Goal: Communication & Community: Share content

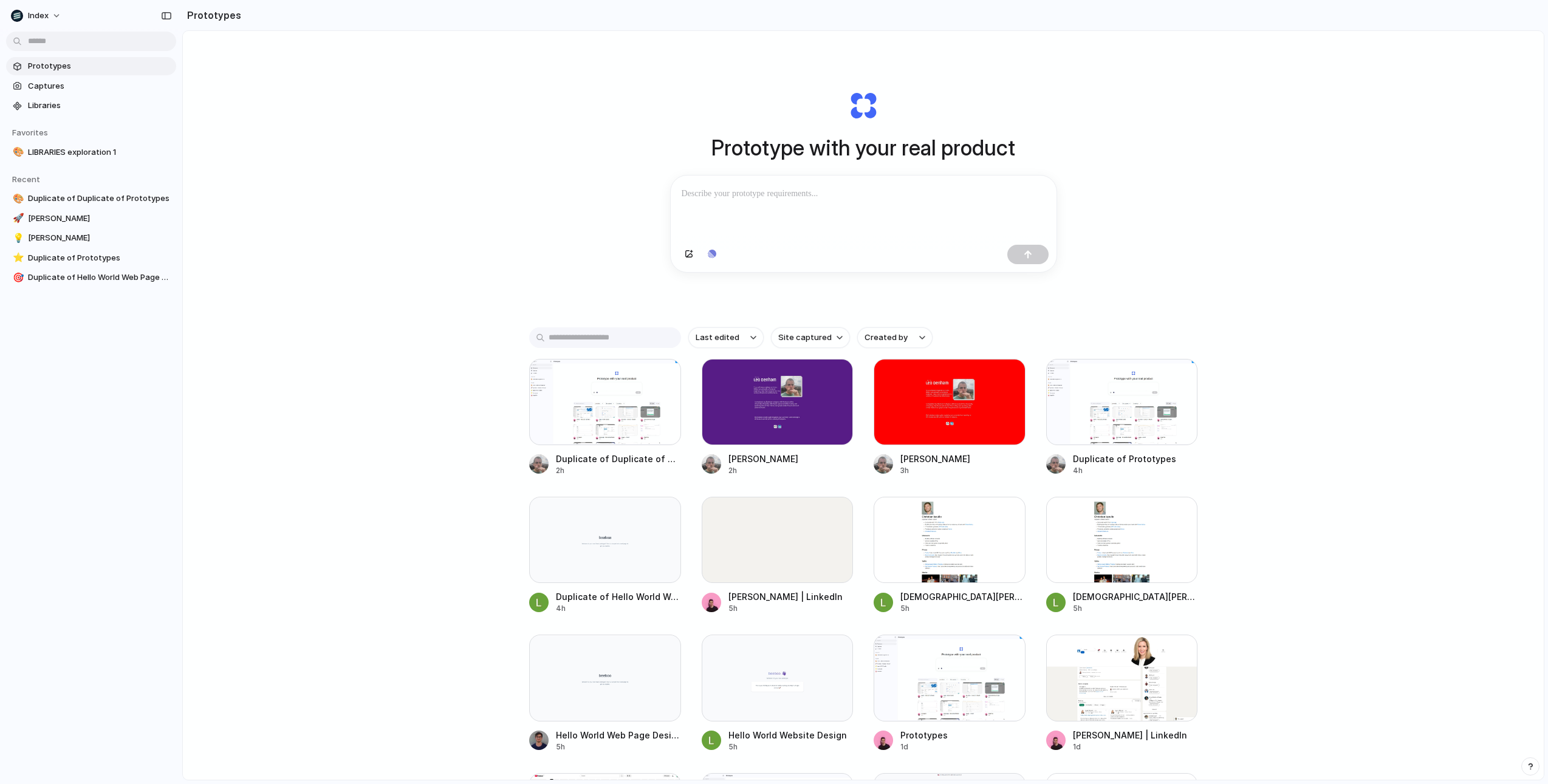
click at [526, 194] on div "Prototype with your real product Clone web app Clone screenshot Start from exis…" at bounding box center [863, 438] width 1361 height 814
click at [472, 172] on div "Prototype with your real product Clone web app Clone screenshot Start from exis…" at bounding box center [863, 438] width 1361 height 814
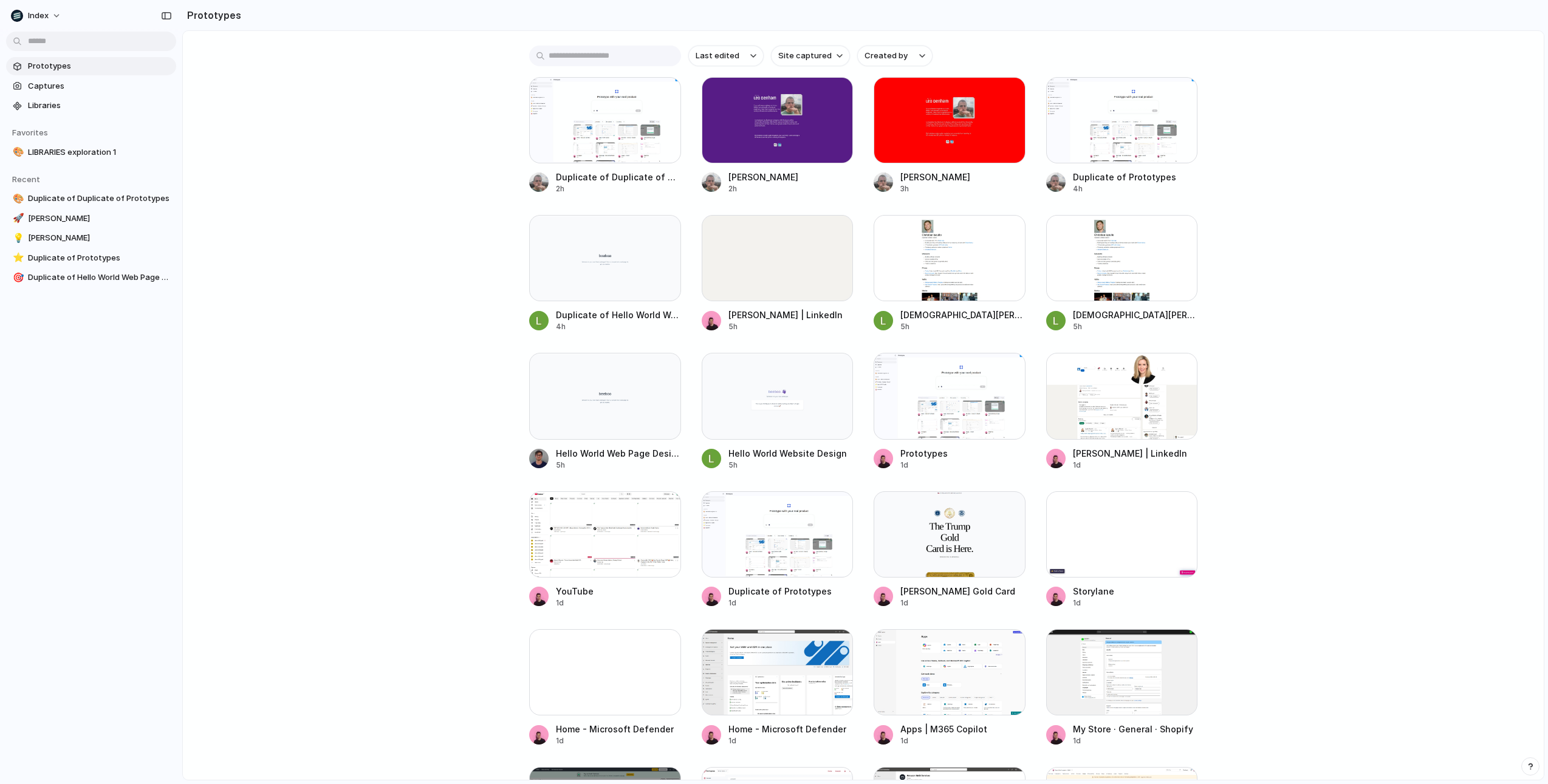
scroll to position [582, 0]
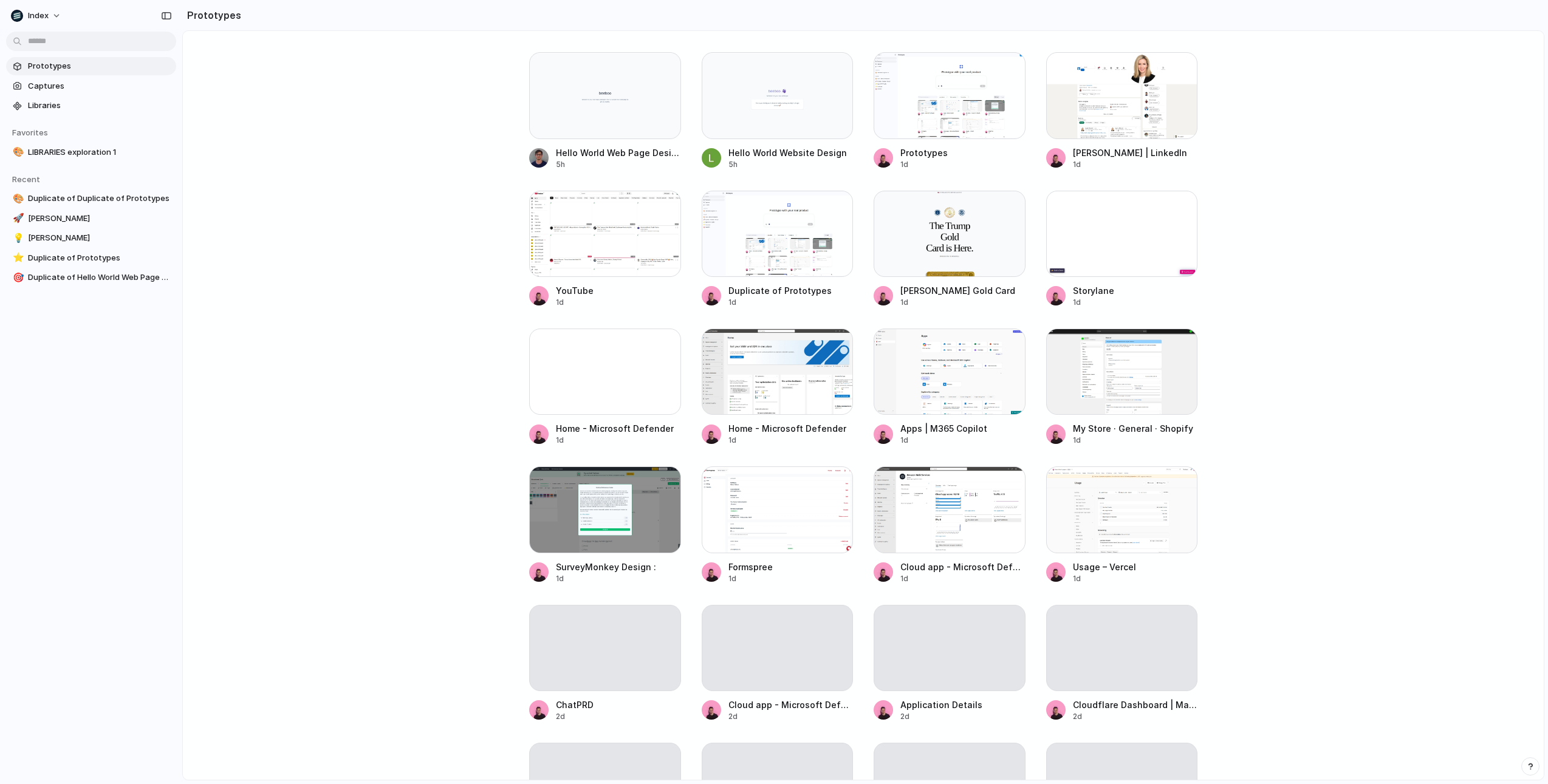
click at [352, 276] on main "Prototype with your real product Clone web app Clone screenshot Start from exis…" at bounding box center [863, 405] width 1362 height 750
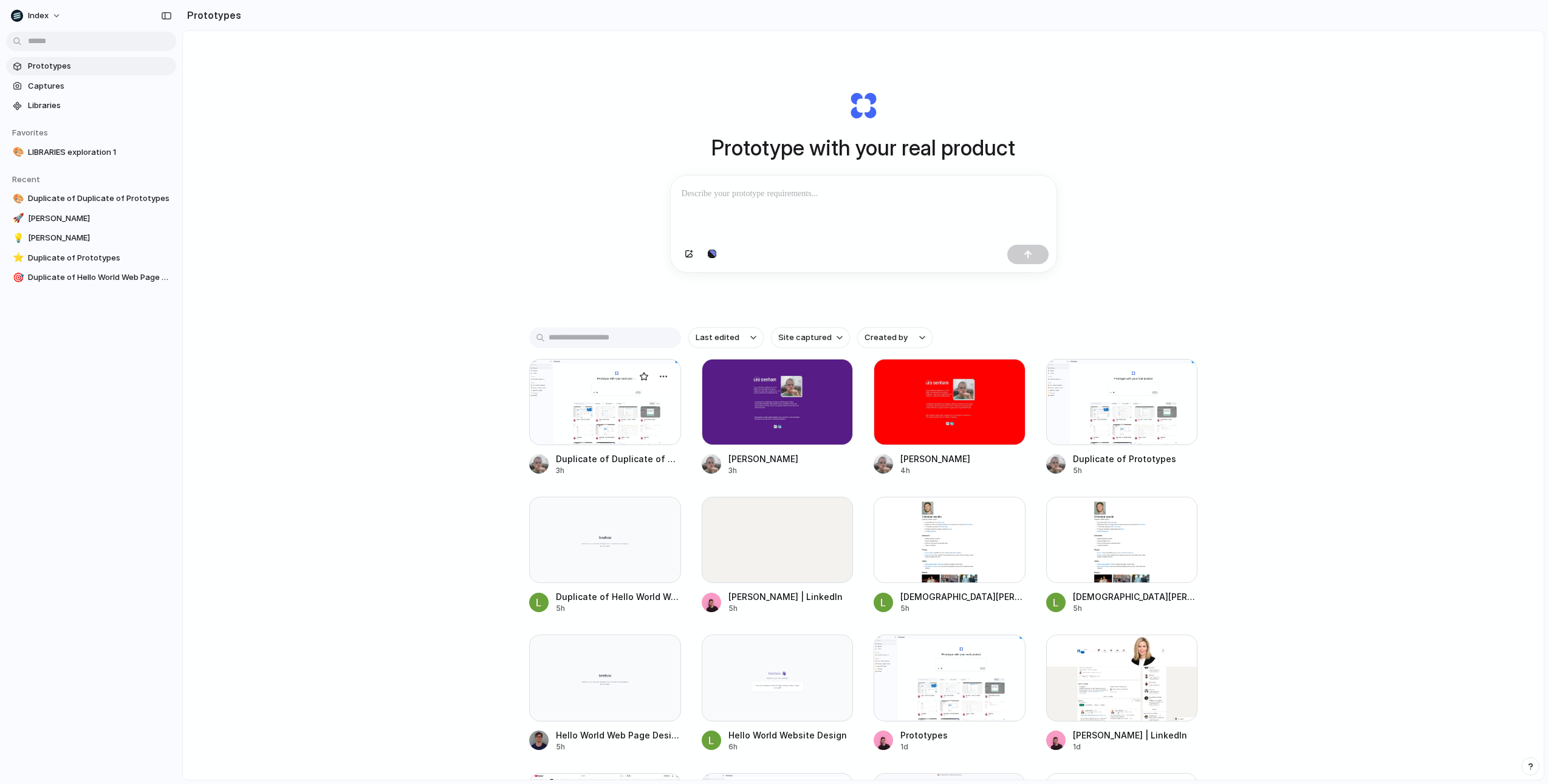
click at [601, 392] on div at bounding box center [605, 402] width 152 height 86
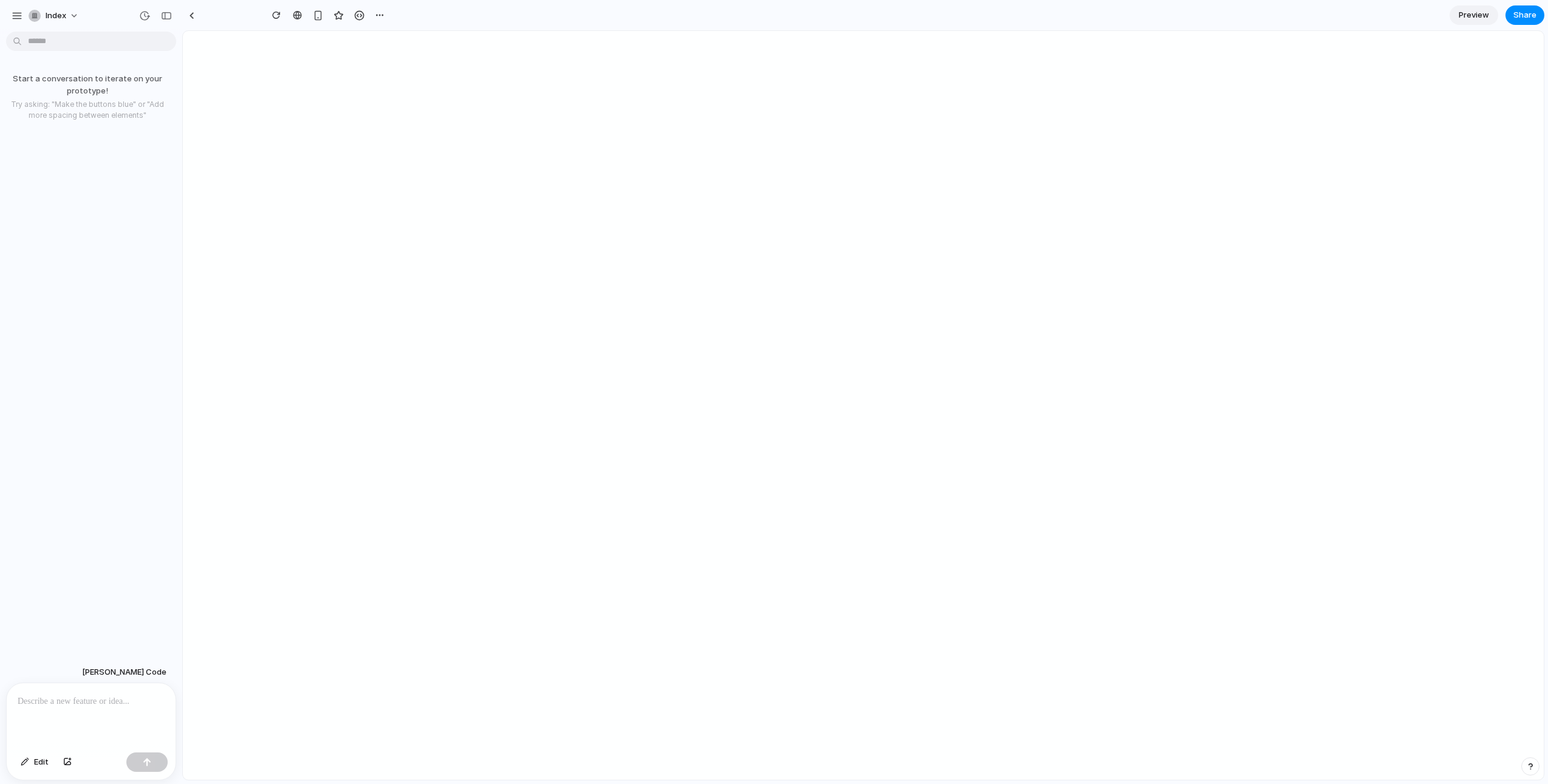
type input "**********"
click at [1426, 16] on div at bounding box center [1422, 15] width 12 height 12
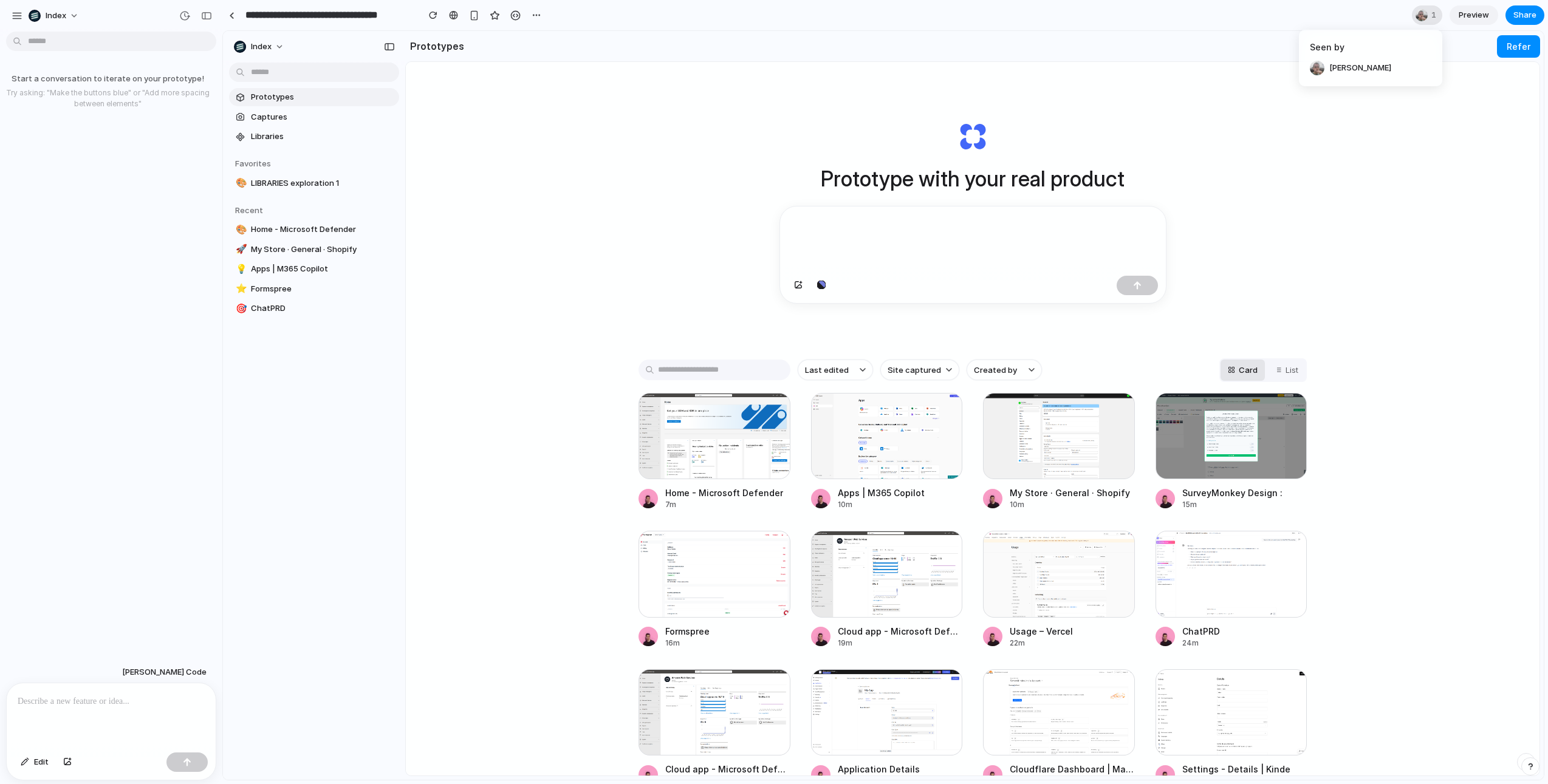
click at [1426, 16] on div "Seen by [PERSON_NAME]" at bounding box center [774, 392] width 1548 height 784
click at [1516, 16] on span "Share" at bounding box center [1525, 15] width 23 height 12
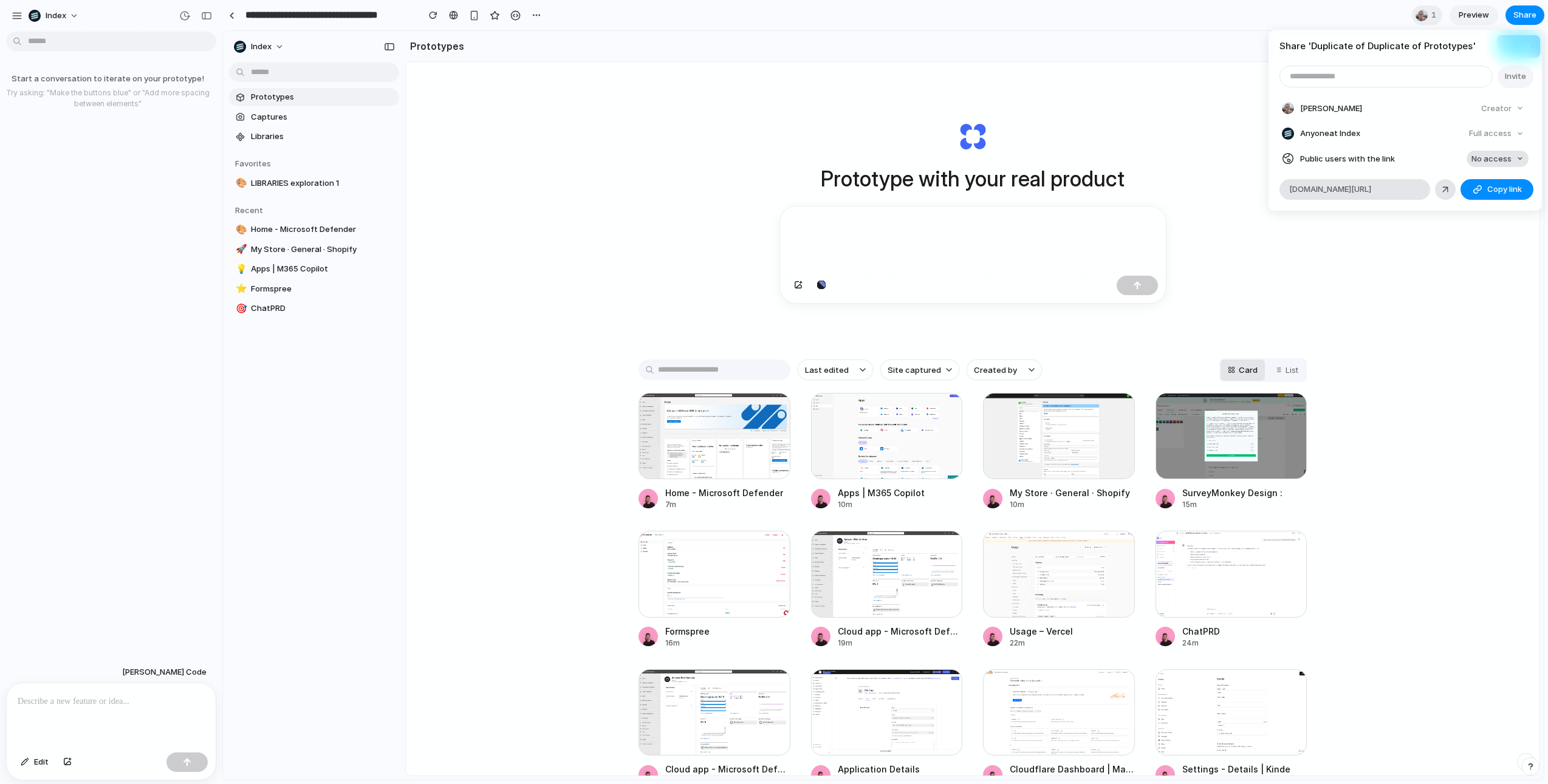
click at [1490, 157] on span "No access" at bounding box center [1492, 159] width 40 height 12
click at [1343, 87] on div at bounding box center [1386, 76] width 213 height 22
click at [1341, 82] on input "email" at bounding box center [1386, 76] width 212 height 20
type input "**********"
click at [1528, 78] on button "Invite" at bounding box center [1516, 77] width 36 height 23
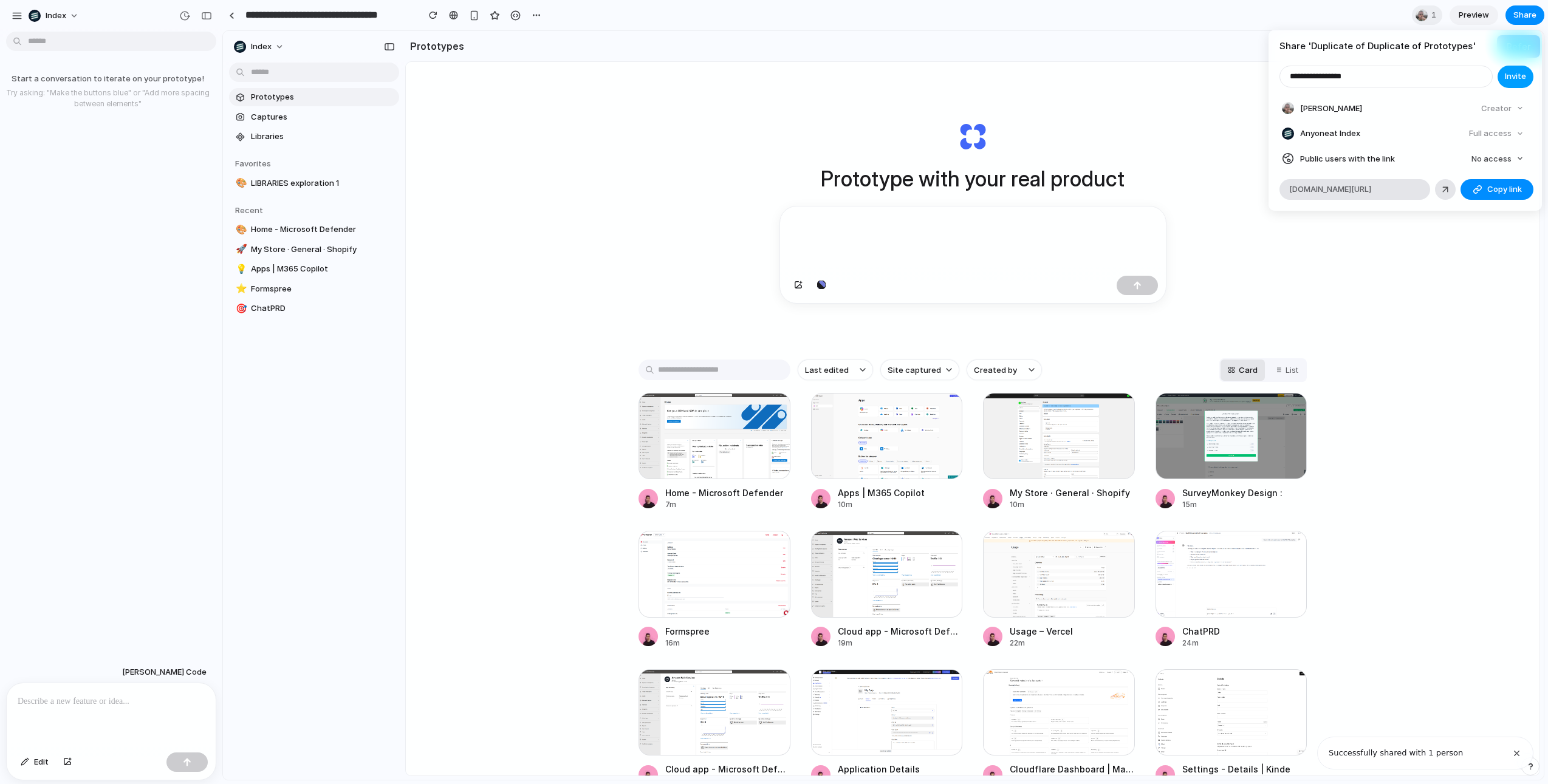
click at [1511, 80] on span "Invite" at bounding box center [1516, 76] width 21 height 12
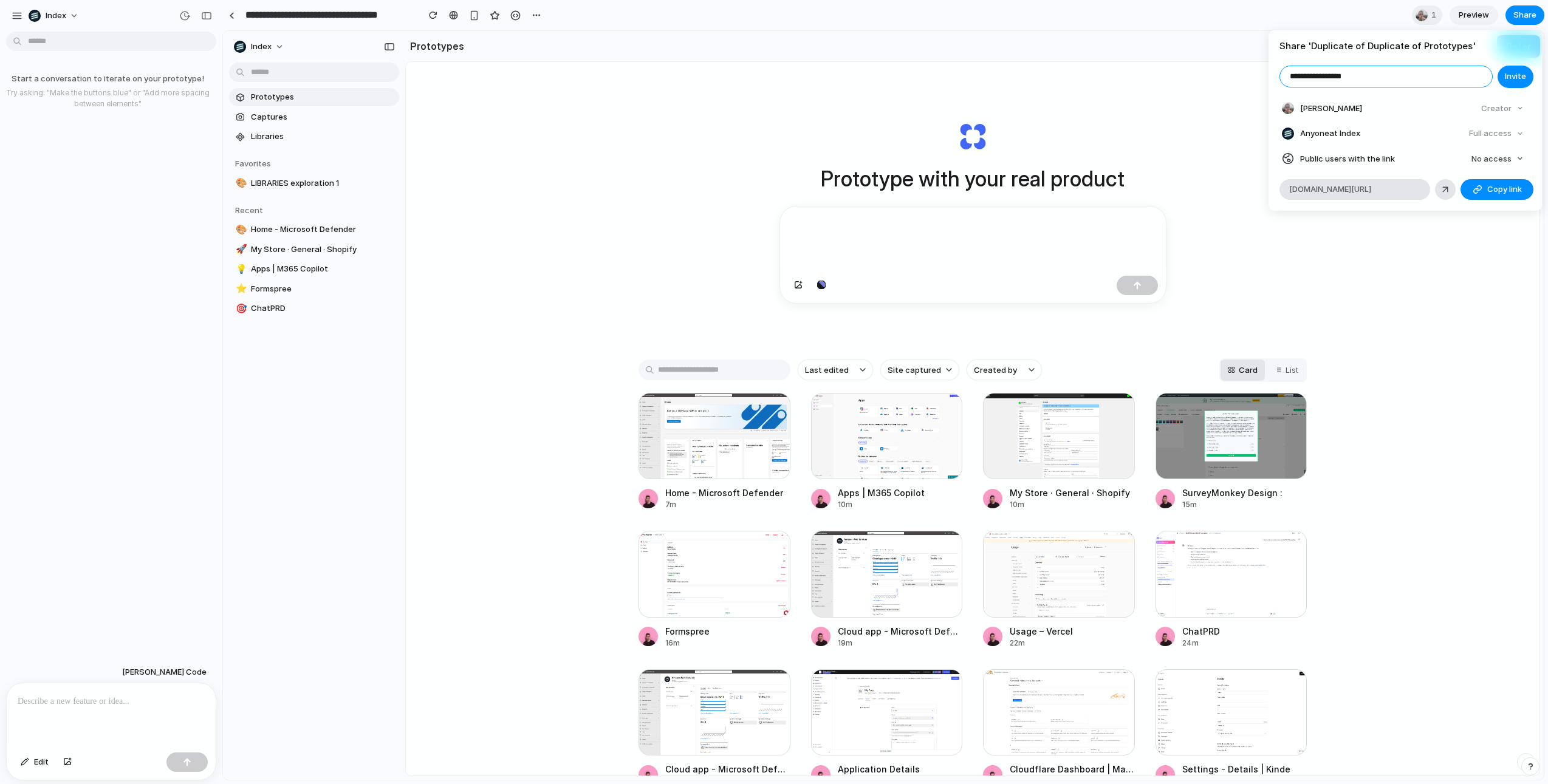
click at [1460, 80] on input "**********" at bounding box center [1386, 76] width 212 height 20
click at [1124, 149] on div "**********" at bounding box center [774, 392] width 1548 height 784
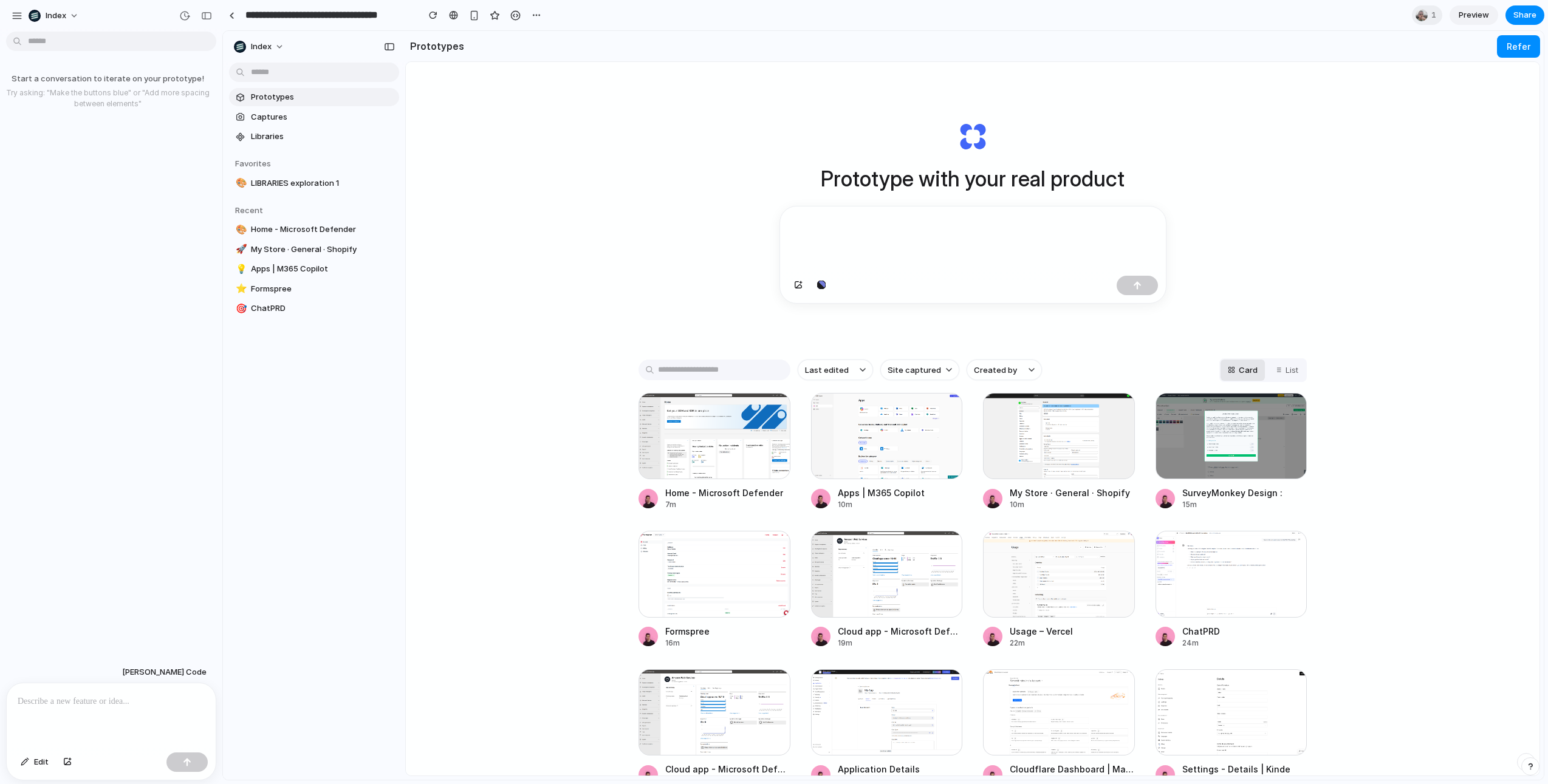
click at [1528, 3] on section "**********" at bounding box center [883, 15] width 1322 height 30
click at [1524, 11] on span "Share" at bounding box center [1525, 15] width 23 height 12
click at [1476, 196] on button "Copy link" at bounding box center [1496, 189] width 73 height 20
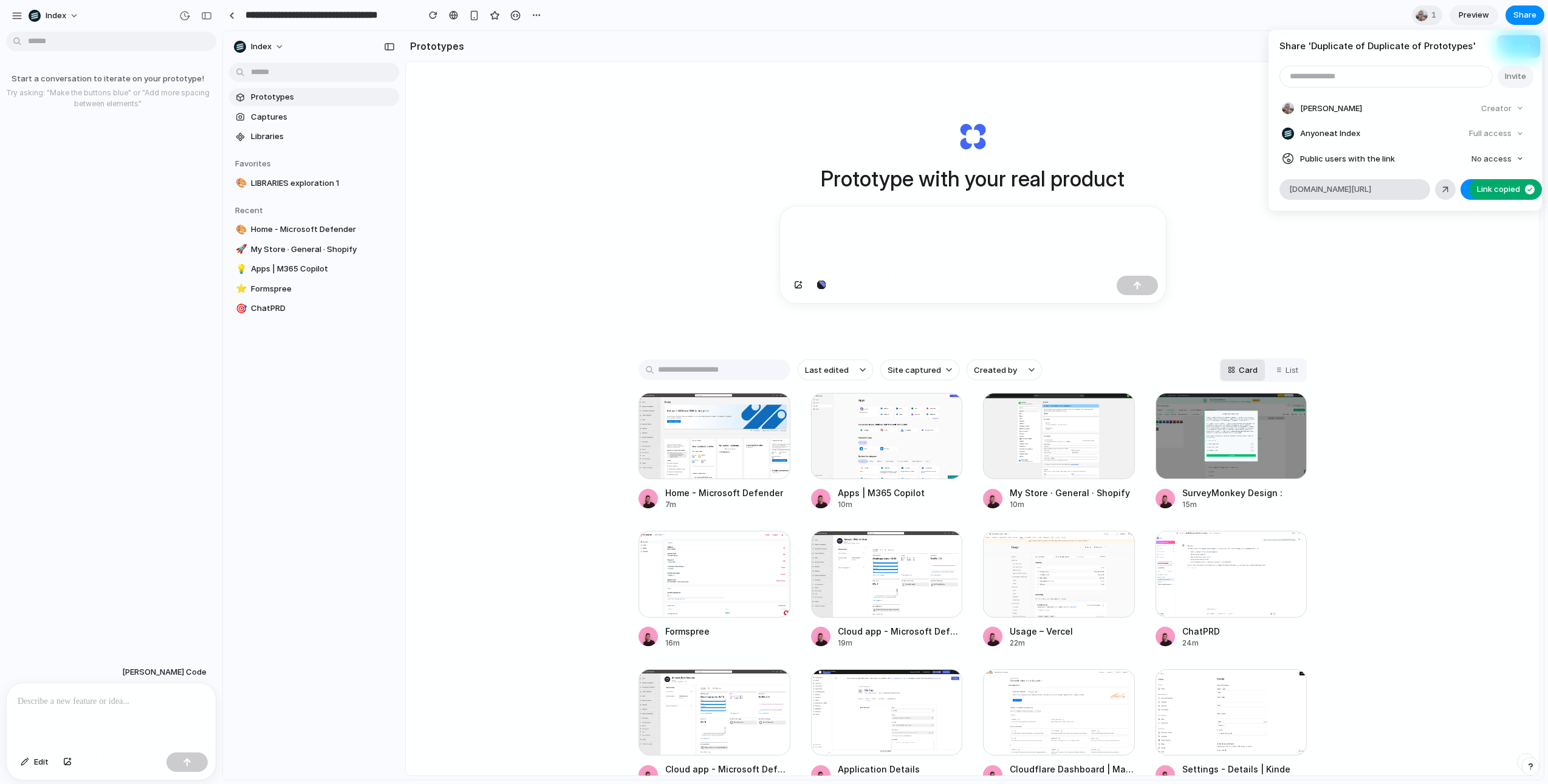
click at [1457, 212] on div "Share ' Duplicate of Duplicate of Prototypes ' Invite Leo Denham Creator Anyone…" at bounding box center [774, 392] width 1548 height 784
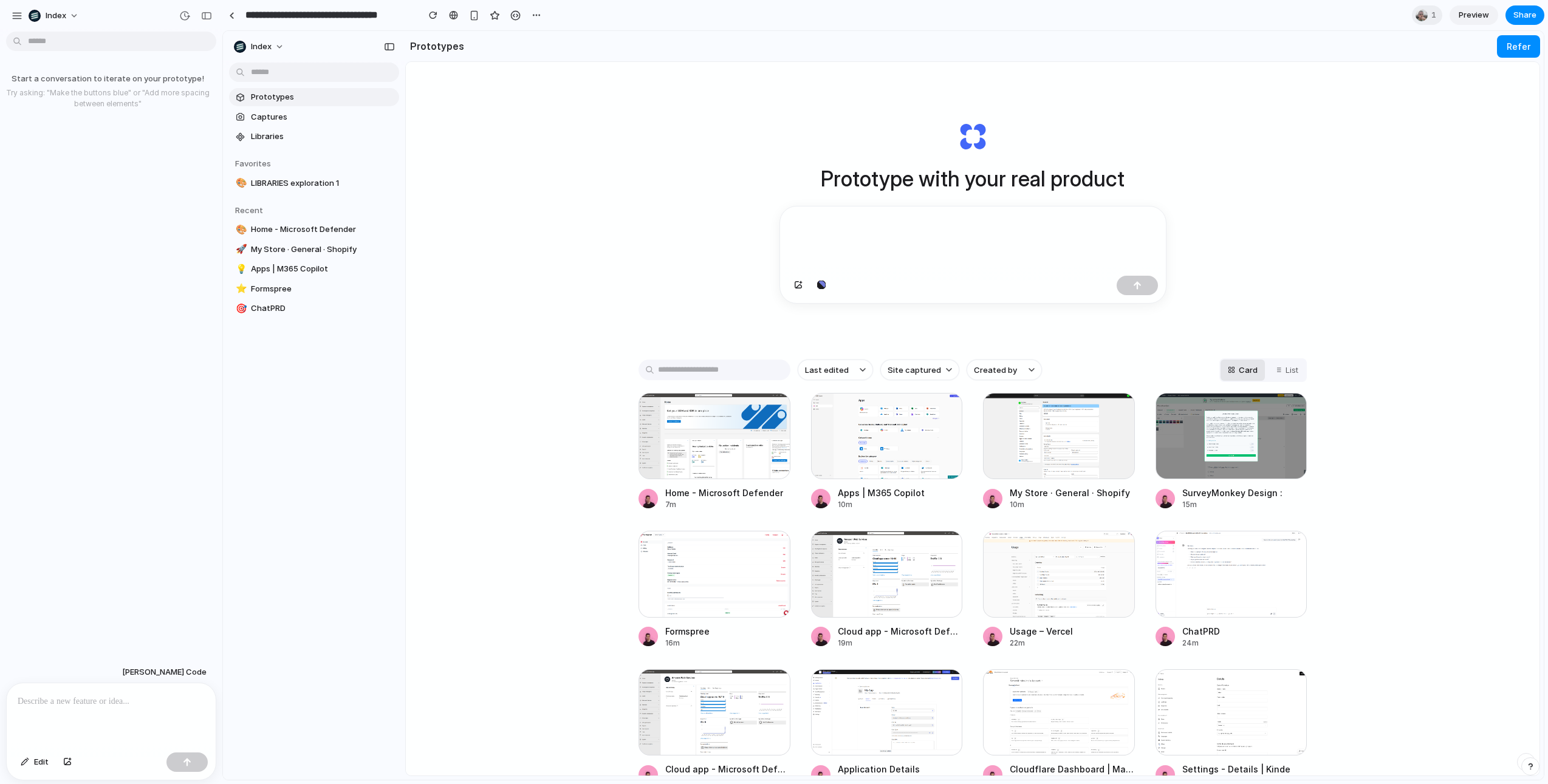
click at [875, 194] on h1 "Prototype with your real product" at bounding box center [973, 179] width 304 height 32
click at [548, 272] on div "Prototype with your real product Last edited Site captured Created by Card List…" at bounding box center [973, 451] width 1134 height 778
click at [541, 412] on div "Prototype with your real product Last edited Site captured Created by Card List…" at bounding box center [973, 451] width 1134 height 778
click at [666, 445] on div at bounding box center [714, 436] width 152 height 86
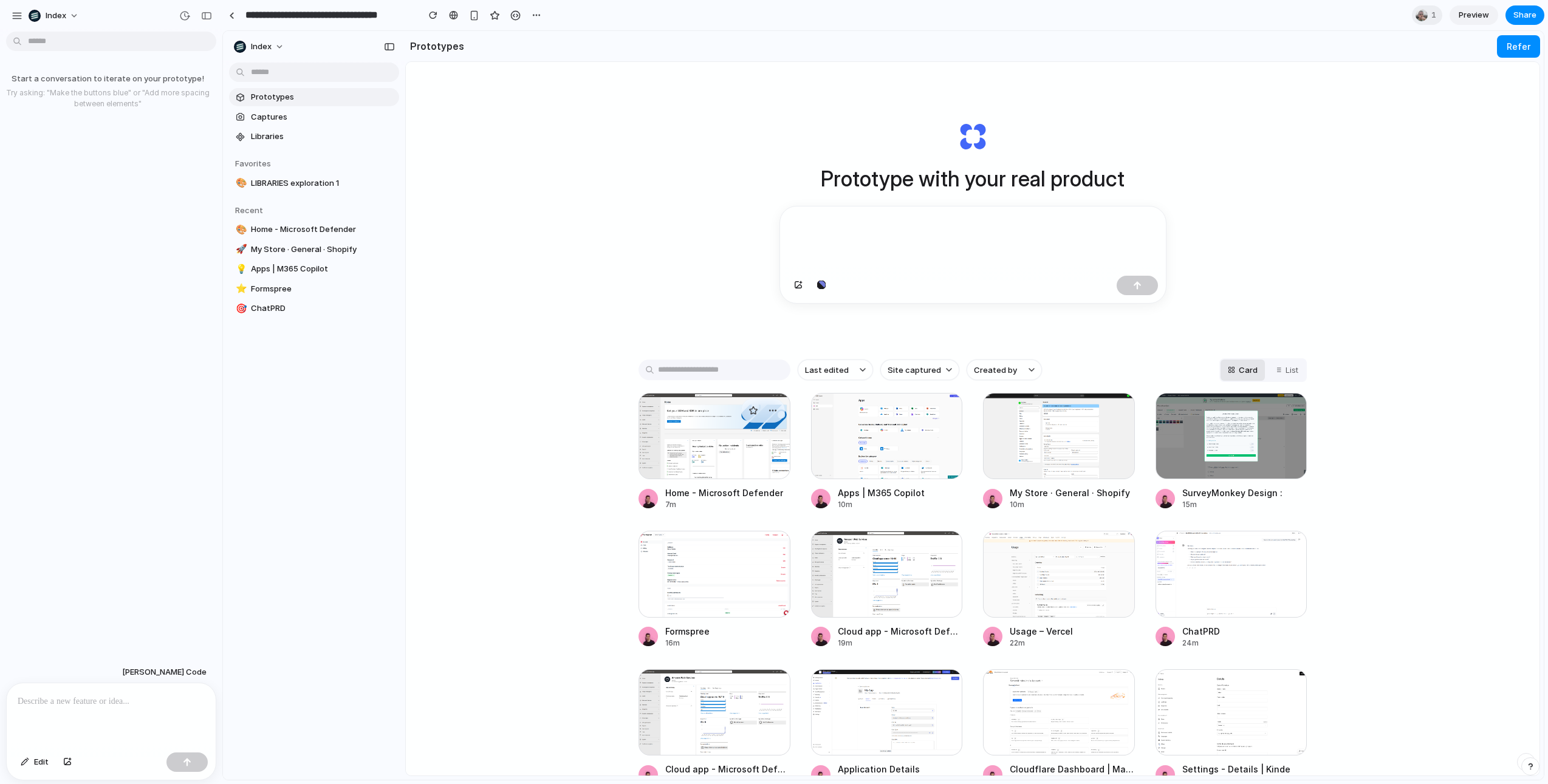
click at [679, 434] on div at bounding box center [714, 436] width 152 height 86
click at [239, 18] on link at bounding box center [232, 16] width 18 height 18
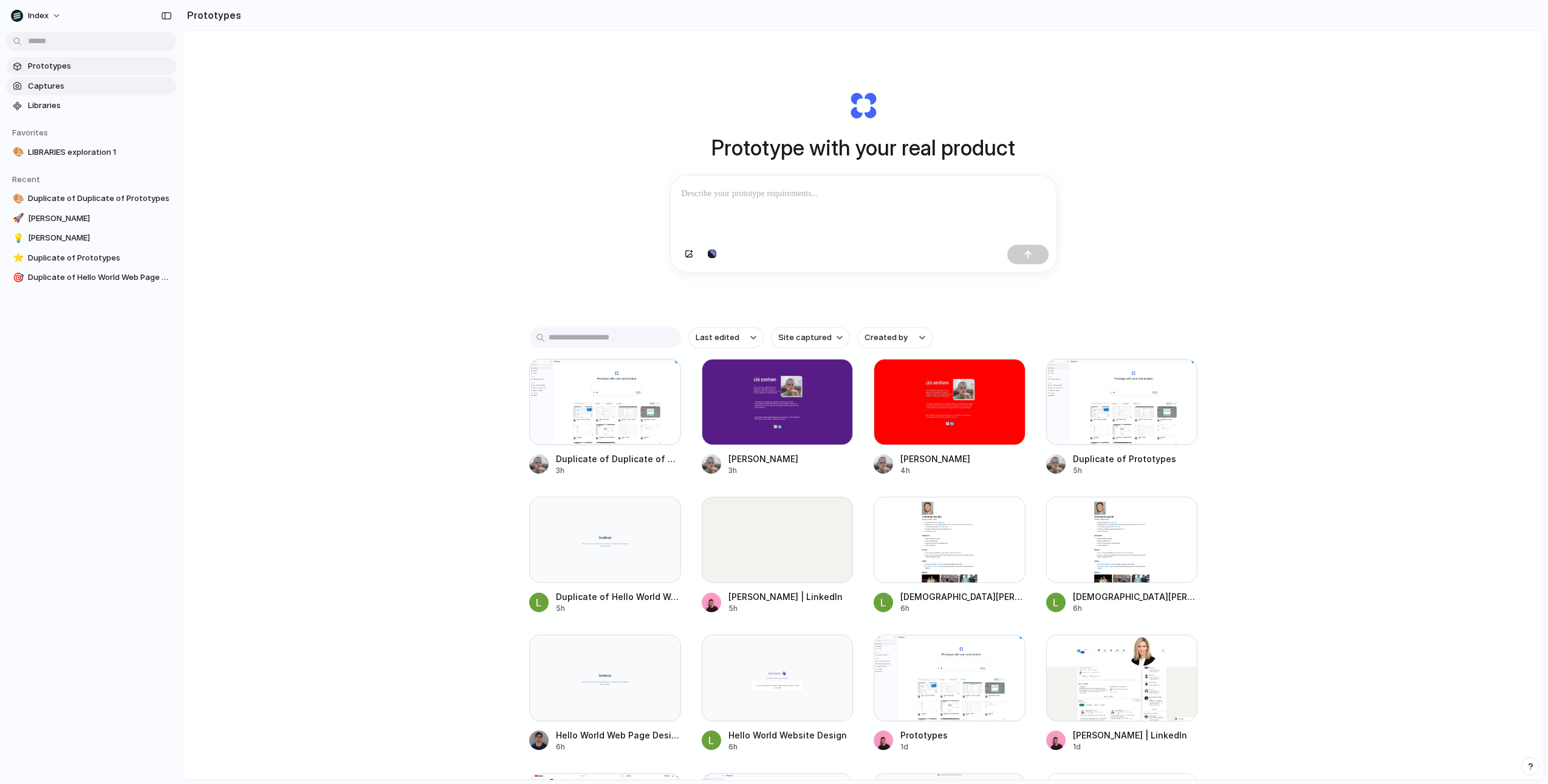
click at [105, 85] on span "Captures" at bounding box center [100, 86] width 143 height 12
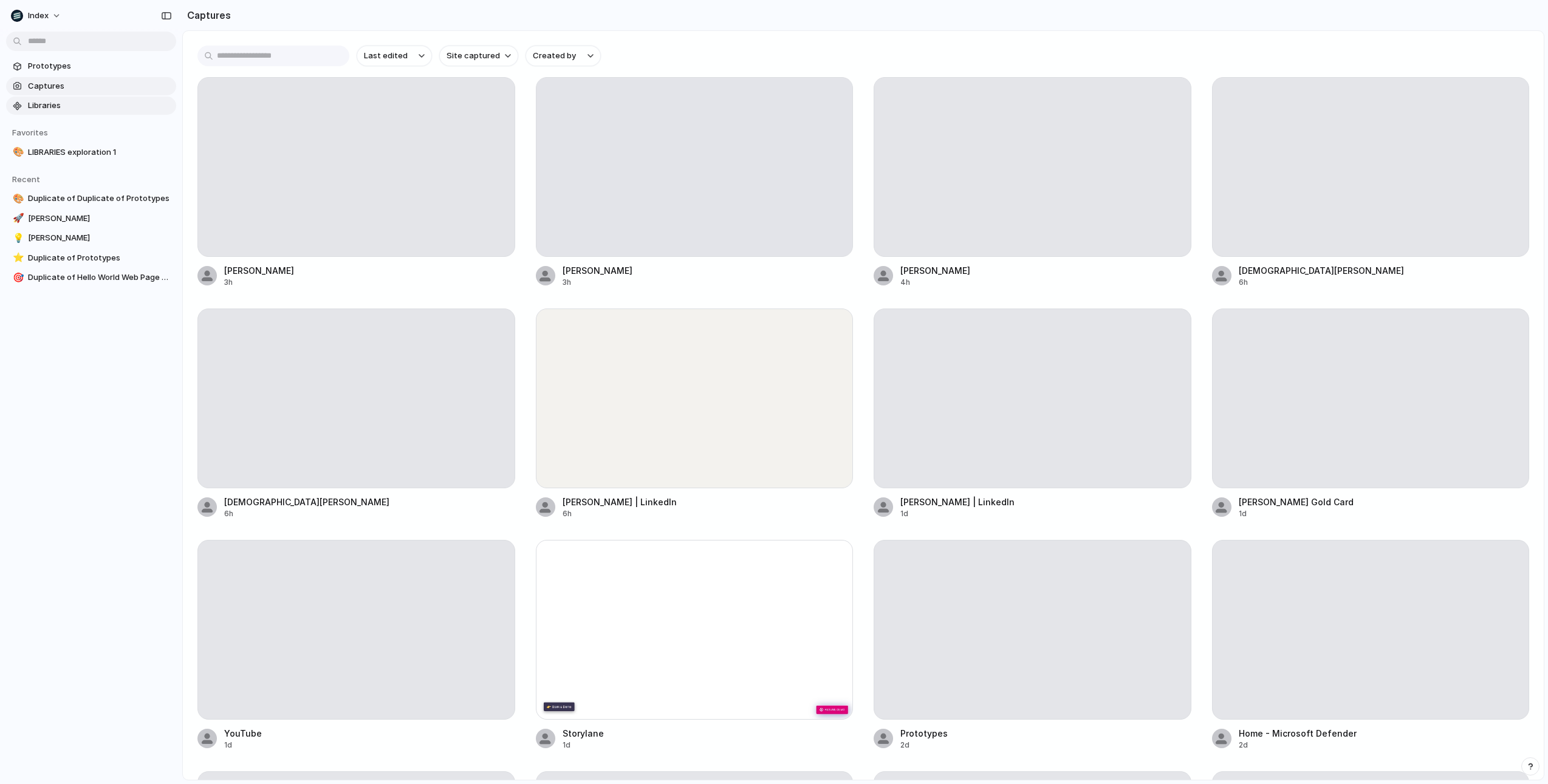
click at [97, 99] on span "Libraries" at bounding box center [100, 105] width 143 height 12
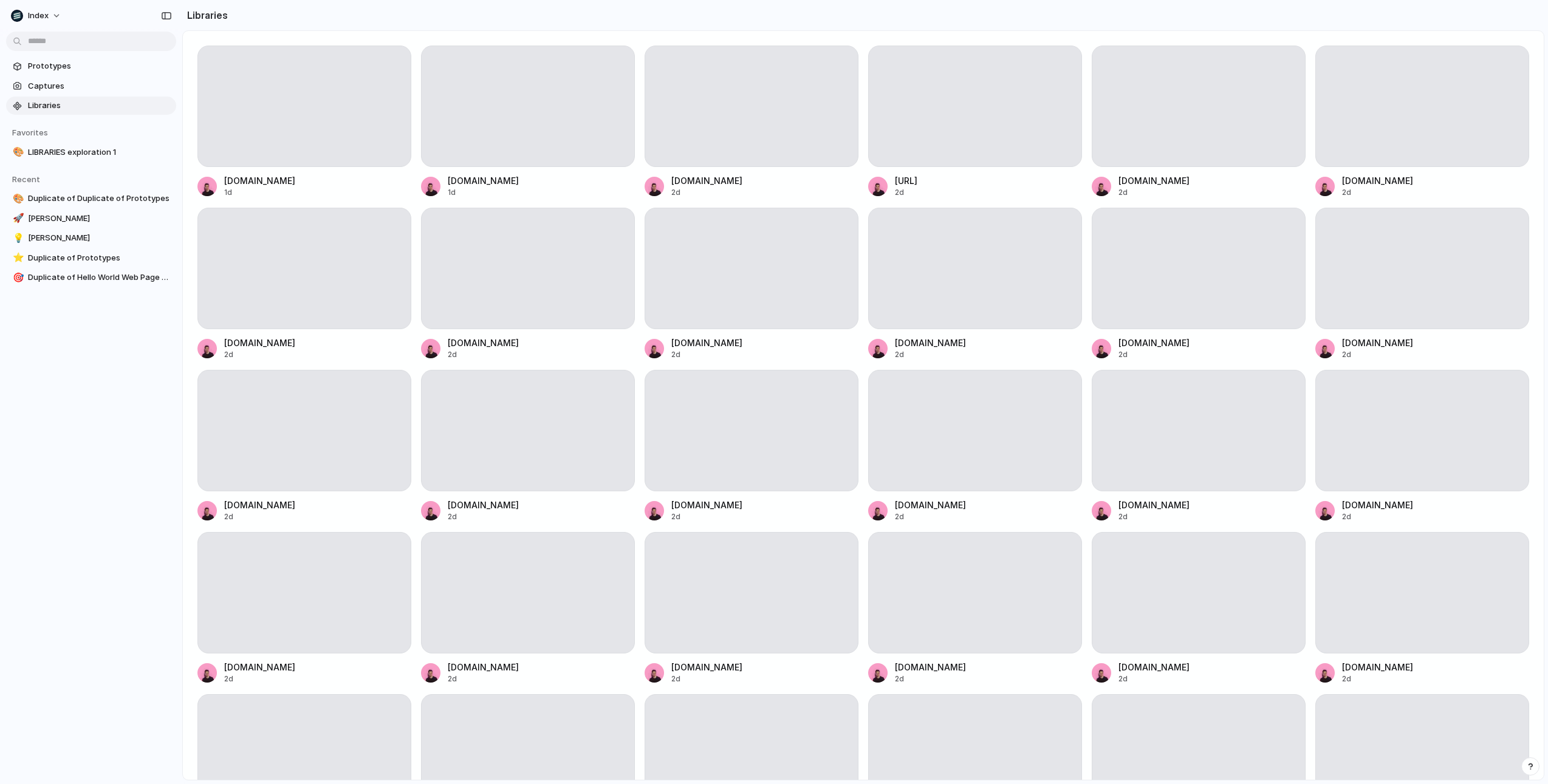
click at [76, 54] on section "Prototypes Captures Libraries" at bounding box center [91, 84] width 182 height 60
click at [78, 62] on span "Prototypes" at bounding box center [100, 66] width 143 height 12
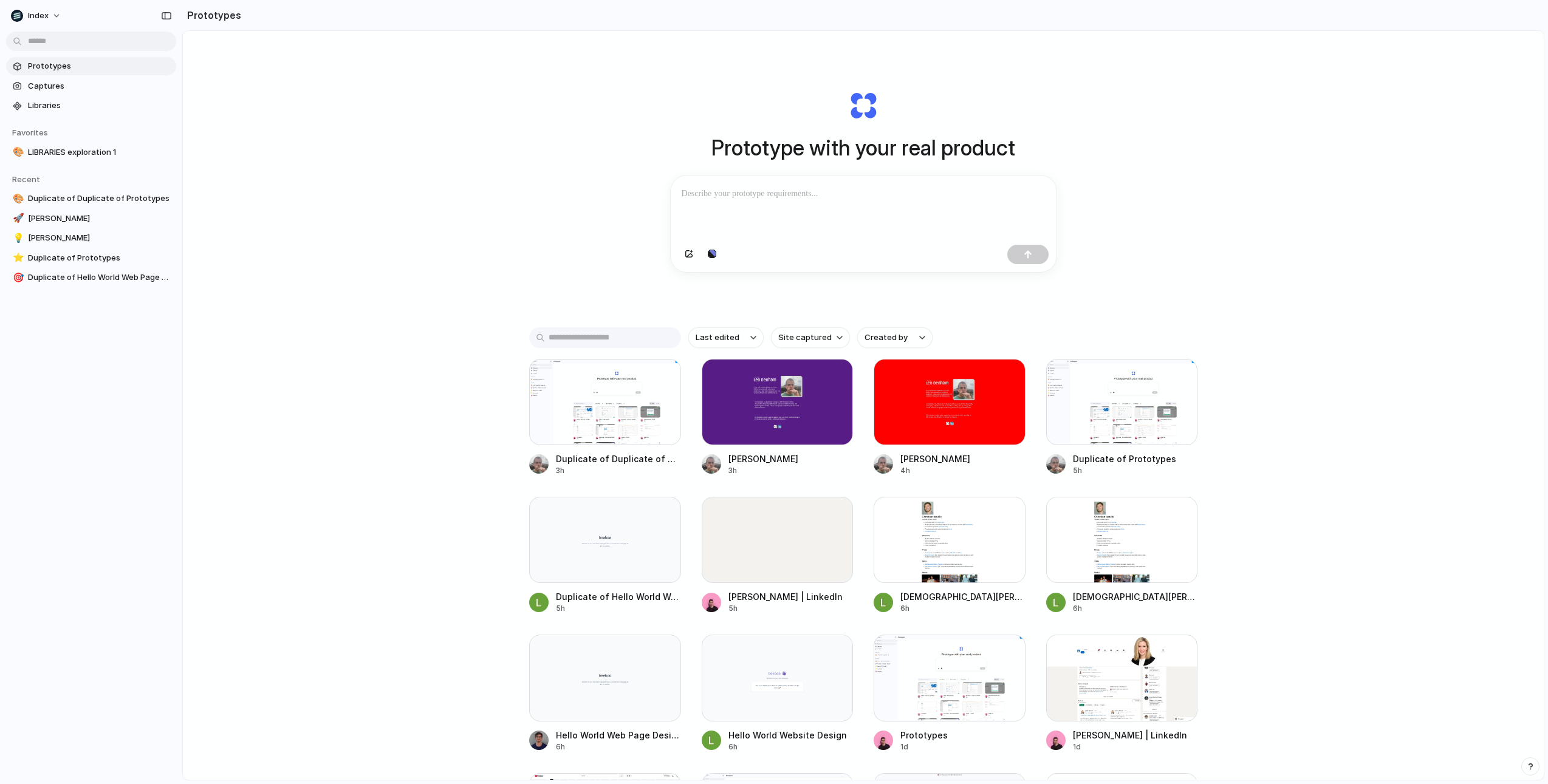
click at [435, 272] on div "Prototype with your real product Clone web app Clone screenshot Start from exis…" at bounding box center [863, 438] width 1361 height 814
click at [477, 143] on div "Prototype with your real product Clone web app Clone screenshot Start from exis…" at bounding box center [863, 438] width 1361 height 814
click at [460, 148] on div "Prototype with your real product Clone web app Clone screenshot Start from exis…" at bounding box center [863, 438] width 1361 height 814
click at [436, 254] on div "Prototype with your real product Clone web app Clone screenshot Start from exis…" at bounding box center [863, 438] width 1361 height 814
